Goal: Transaction & Acquisition: Purchase product/service

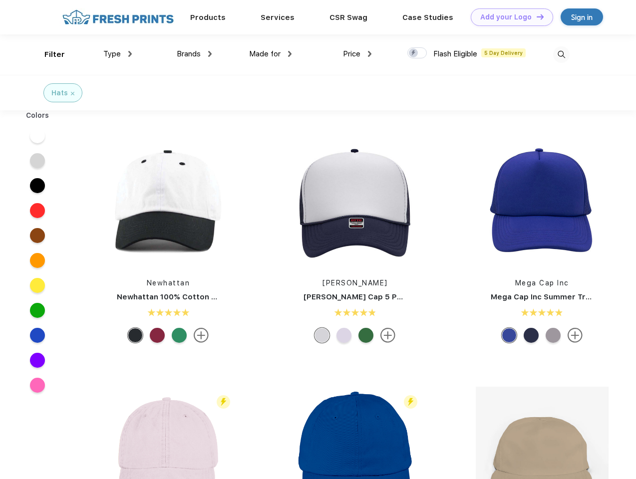
click at [508, 17] on link "Add your Logo Design Tool" at bounding box center [512, 16] width 82 height 17
click at [0, 0] on div "Design Tool" at bounding box center [0, 0] width 0 height 0
click at [536, 16] on link "Add your Logo Design Tool" at bounding box center [512, 16] width 82 height 17
click at [48, 54] on div "Filter" at bounding box center [54, 54] width 20 height 11
click at [118, 54] on span "Type" at bounding box center [111, 53] width 17 height 9
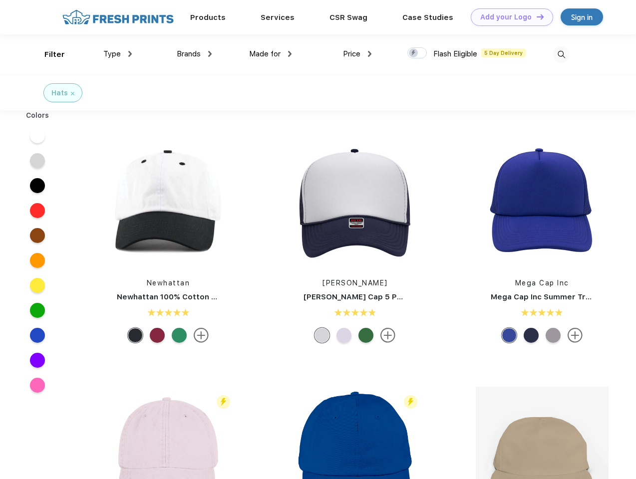
click at [194, 54] on span "Brands" at bounding box center [189, 53] width 24 height 9
click at [271, 54] on span "Made for" at bounding box center [264, 53] width 31 height 9
click at [357, 54] on span "Price" at bounding box center [351, 53] width 17 height 9
click at [417, 53] on div at bounding box center [416, 52] width 19 height 11
click at [414, 53] on input "checkbox" at bounding box center [410, 50] width 6 height 6
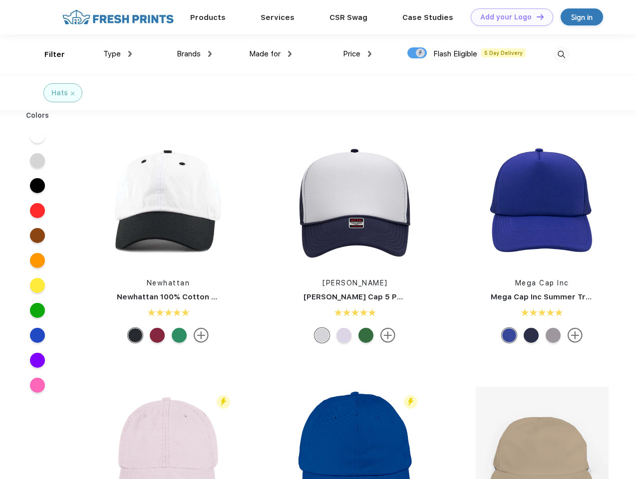
click at [561, 54] on img at bounding box center [561, 54] width 16 height 16
